Goal: Information Seeking & Learning: Learn about a topic

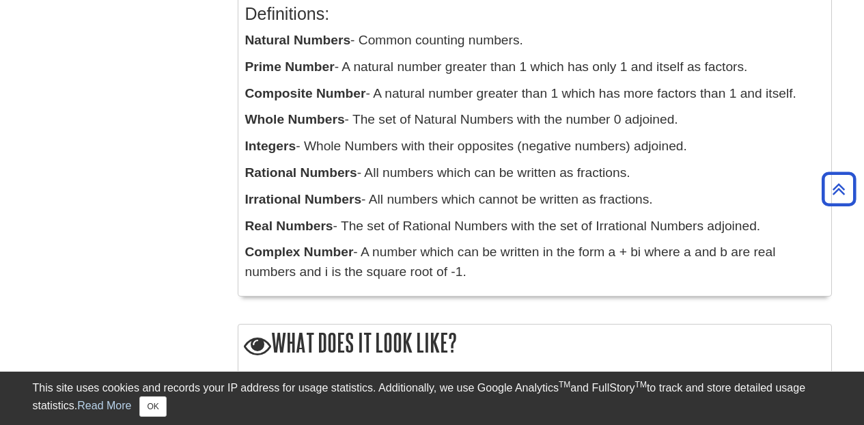
scroll to position [283, 0]
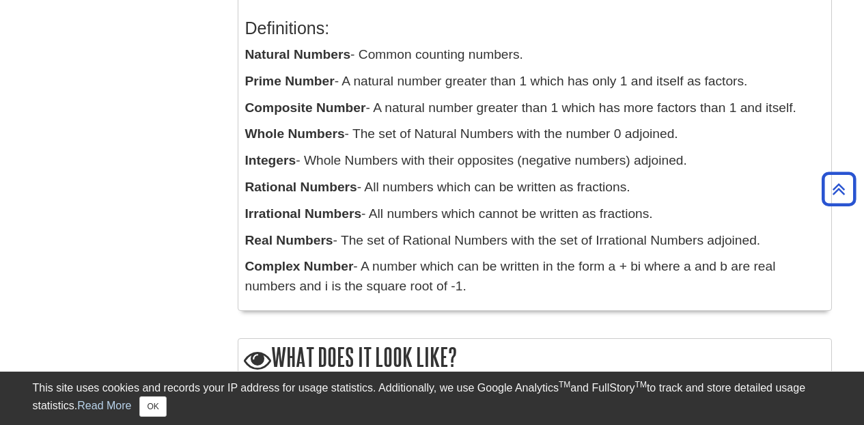
drag, startPoint x: 872, startPoint y: 26, endPoint x: 872, endPoint y: 78, distance: 51.9
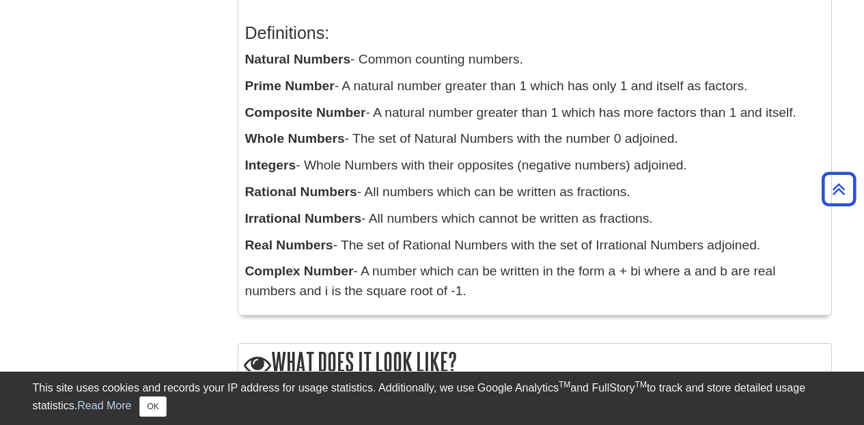
scroll to position [280, 0]
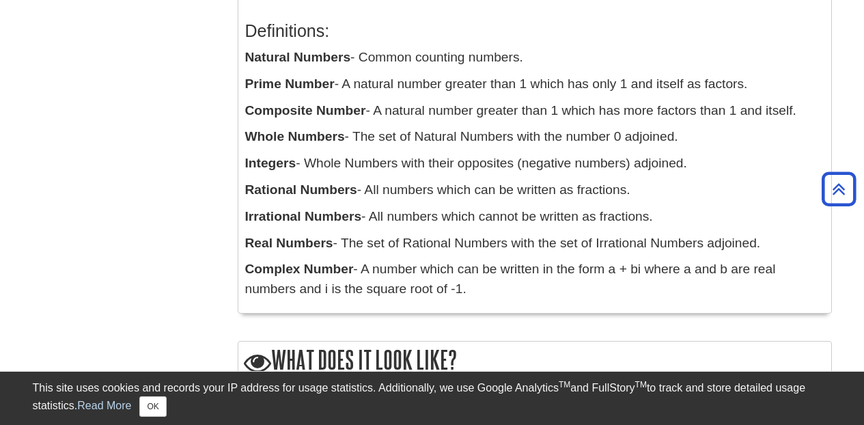
drag, startPoint x: 245, startPoint y: 85, endPoint x: 731, endPoint y: 289, distance: 526.9
click at [544, 289] on div "What does it mean? Definitions: Natural Numbers - Common counting numbers. Prim…" at bounding box center [535, 135] width 594 height 358
copy div "What does it mean? Definitions: Natural Numbers - Common counting numbers. Prim…"
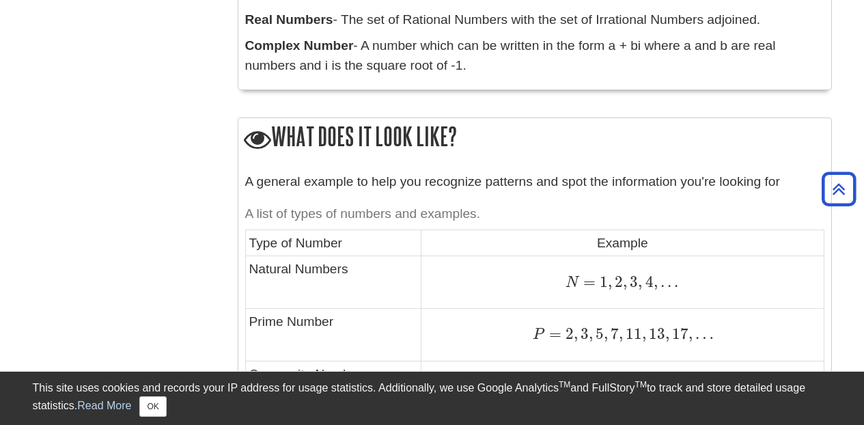
scroll to position [518, 0]
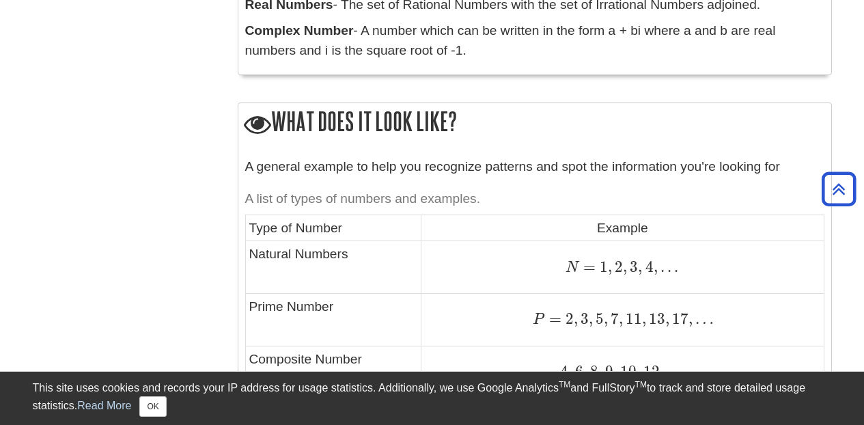
click at [278, 127] on h2 "What does it look like?" at bounding box center [534, 122] width 593 height 39
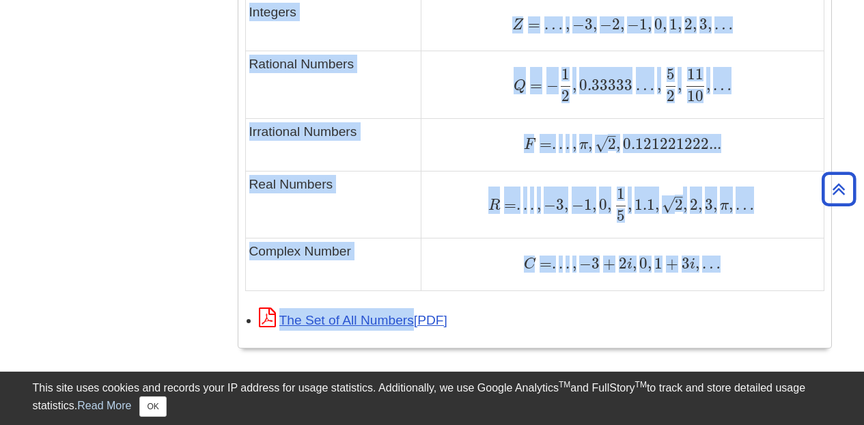
scroll to position [994, 0]
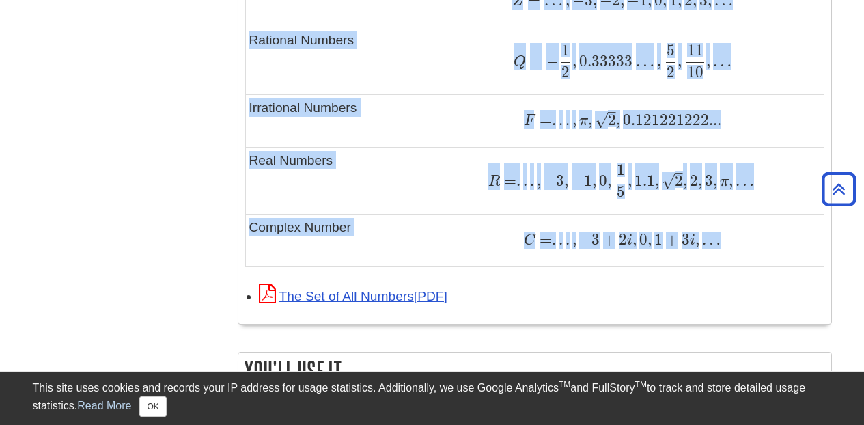
drag, startPoint x: 270, startPoint y: 31, endPoint x: 701, endPoint y: 261, distance: 488.0
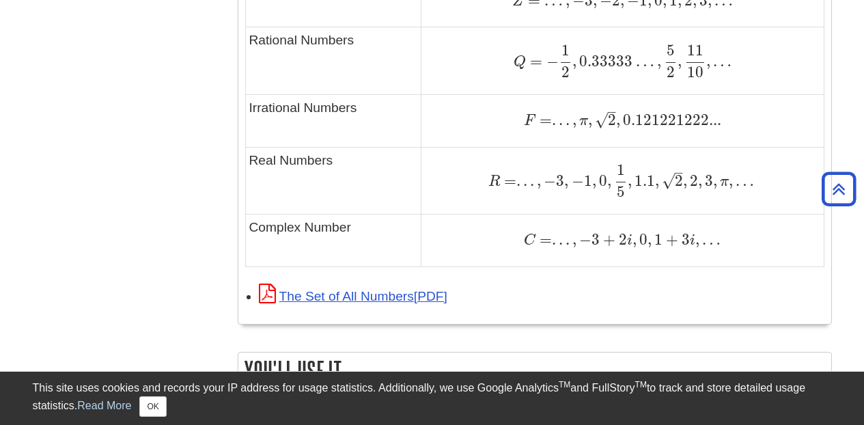
click at [399, 298] on link "The Set of All Numbers" at bounding box center [353, 296] width 188 height 14
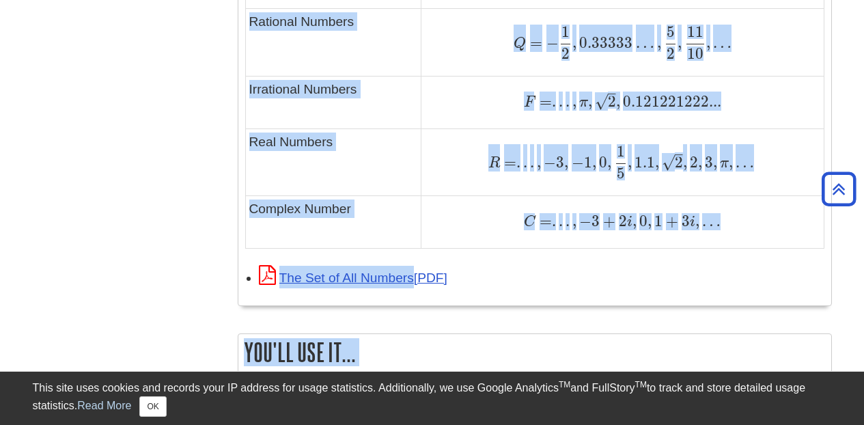
scroll to position [1025, 0]
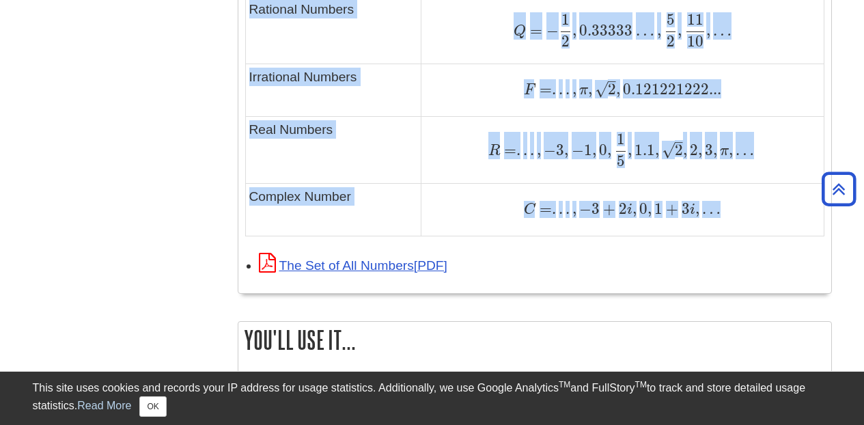
drag, startPoint x: 272, startPoint y: 105, endPoint x: 750, endPoint y: 201, distance: 486.6
copy div "What does it look like? A general example to help you recognize patterns and sp…"
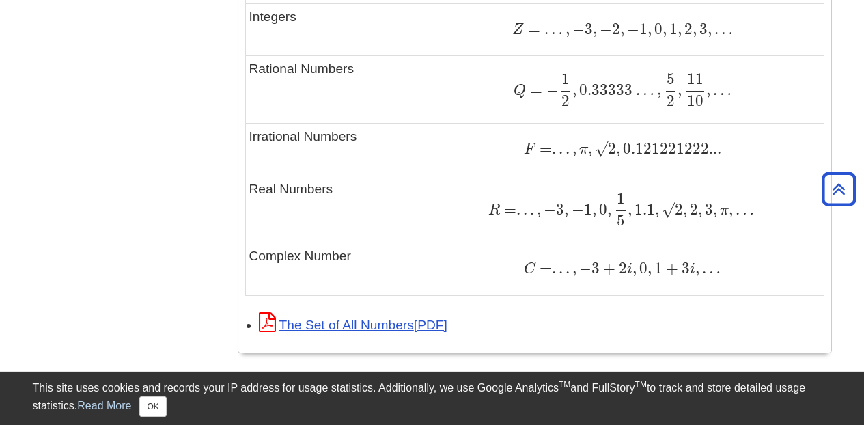
scroll to position [954, 0]
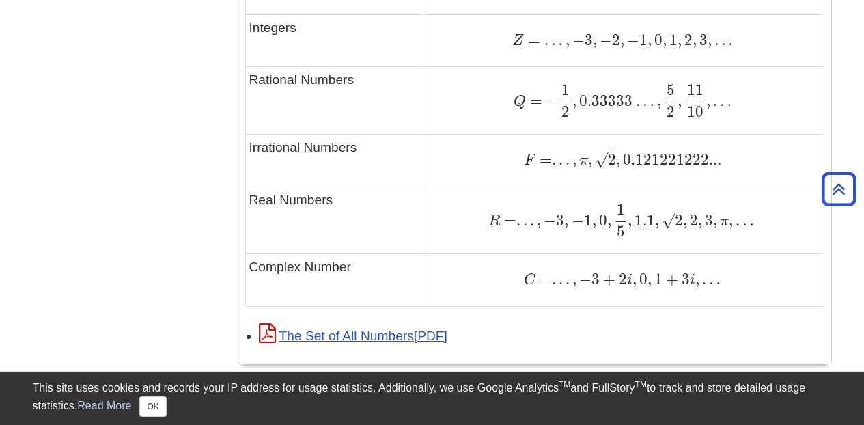
drag, startPoint x: 35, startPoint y: 169, endPoint x: 53, endPoint y: 168, distance: 17.1
click at [53, 168] on div "Menu Home Basic Operations Negative Numbers Number Sets What does it mean? What…" at bounding box center [432, 30] width 819 height 1662
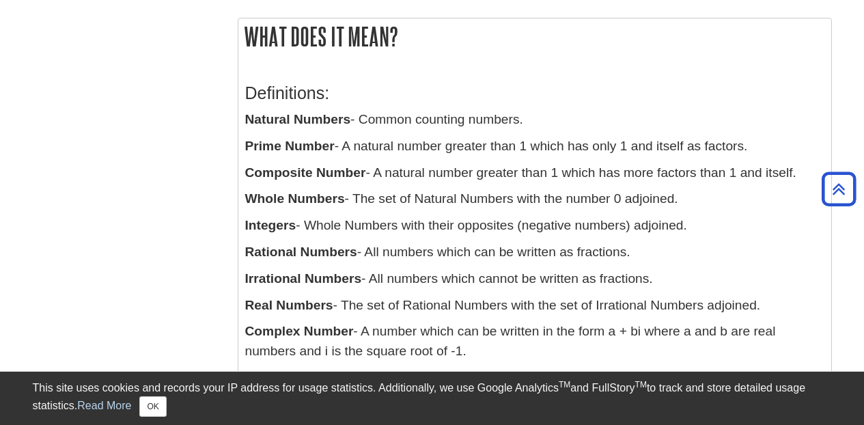
scroll to position [70, 0]
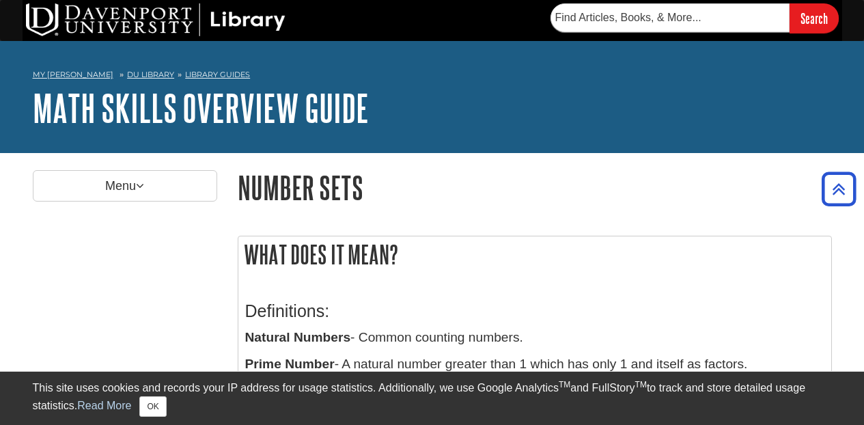
scroll to position [994, 0]
